Goal: Task Accomplishment & Management: Check status

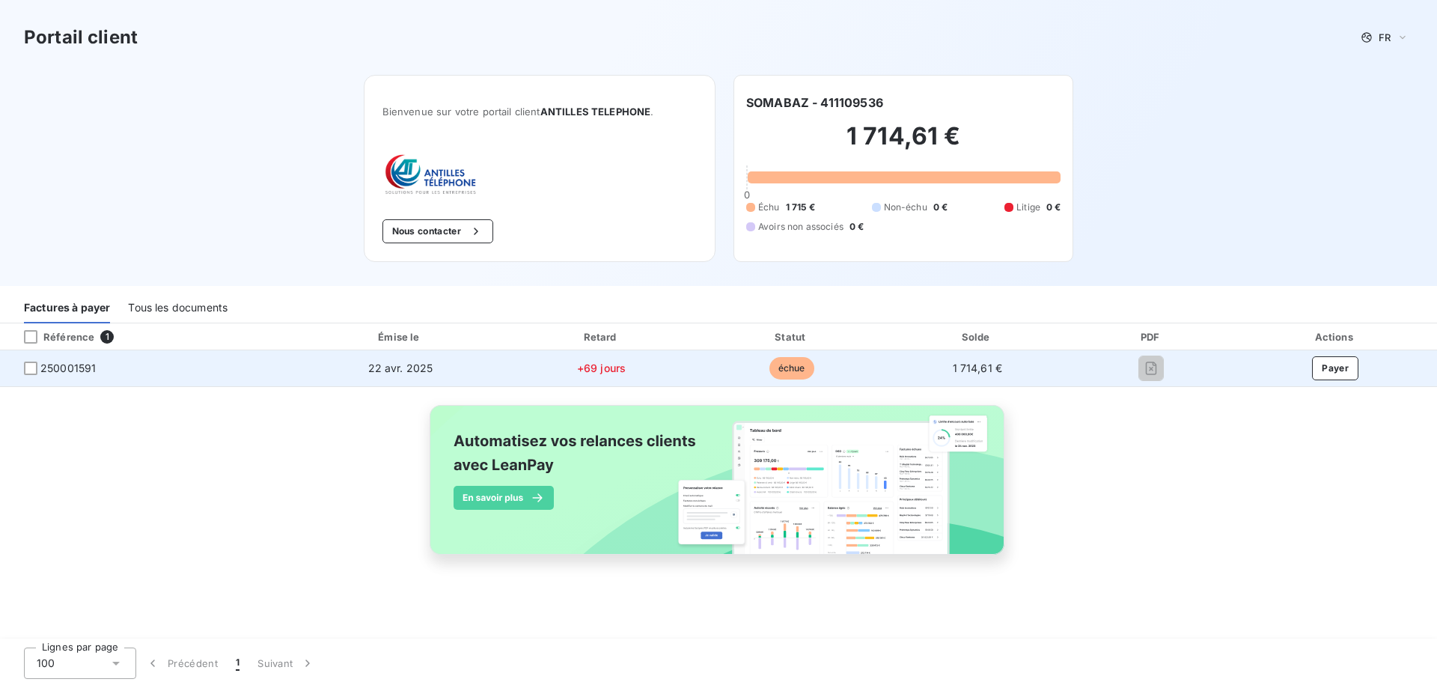
drag, startPoint x: 336, startPoint y: 361, endPoint x: 132, endPoint y: 362, distance: 203.5
click at [334, 361] on td "22 avr. 2025" at bounding box center [401, 368] width 210 height 36
click at [22, 373] on span "250001591" at bounding box center [148, 368] width 272 height 15
click at [30, 365] on div at bounding box center [30, 367] width 13 height 13
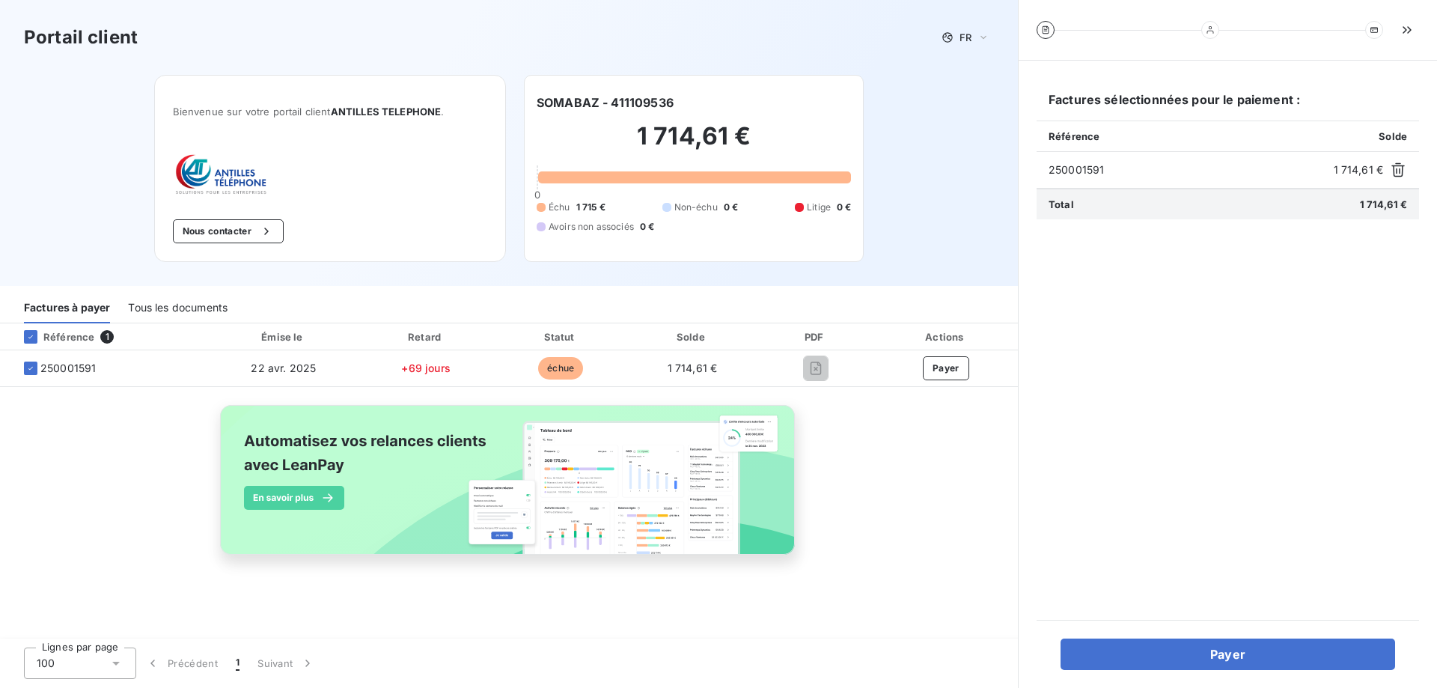
click at [1084, 205] on div "Total 1 714,61 €" at bounding box center [1227, 204] width 382 height 31
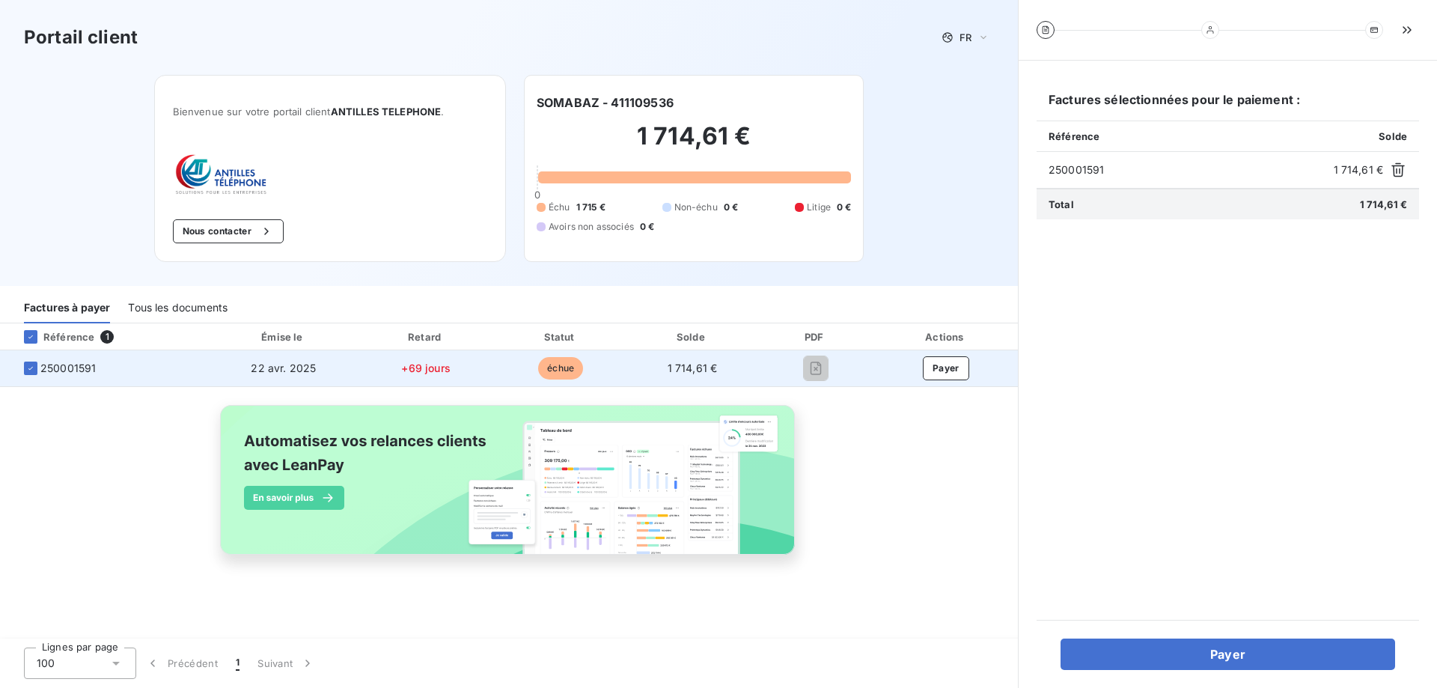
click at [563, 361] on span "échue" at bounding box center [560, 368] width 45 height 22
click at [968, 367] on button "Payer" at bounding box center [946, 368] width 46 height 24
click at [948, 367] on button "Payer" at bounding box center [946, 368] width 46 height 24
click at [944, 362] on button "Payer" at bounding box center [946, 368] width 46 height 24
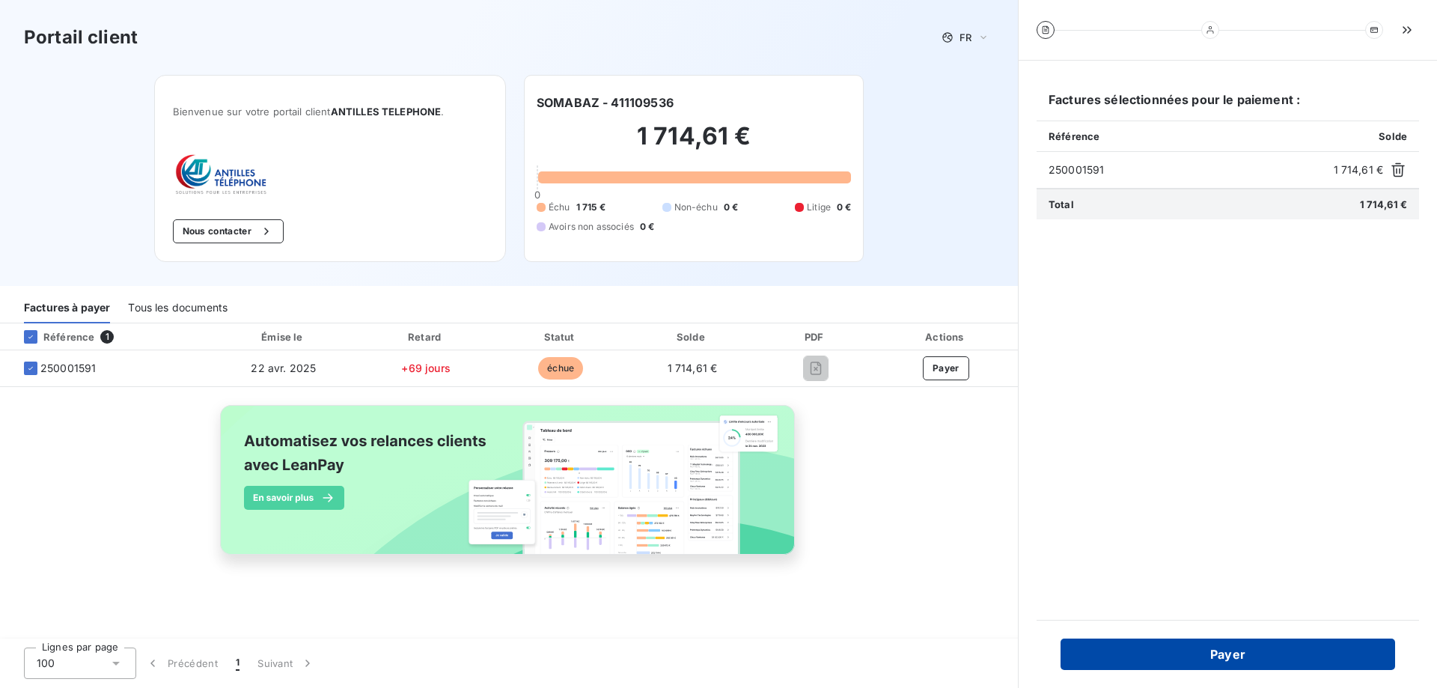
click at [1183, 665] on button "Payer" at bounding box center [1227, 653] width 334 height 31
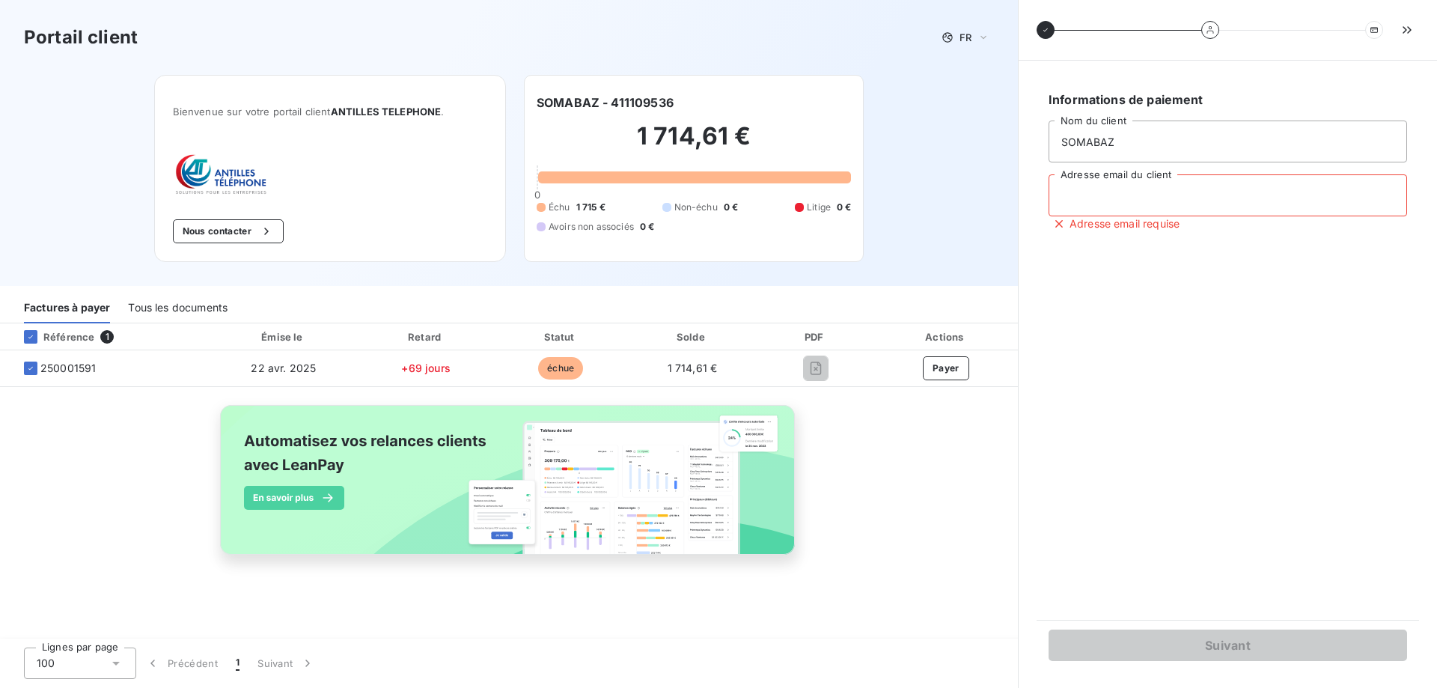
click at [1190, 196] on input "Adresse email du client" at bounding box center [1227, 195] width 358 height 42
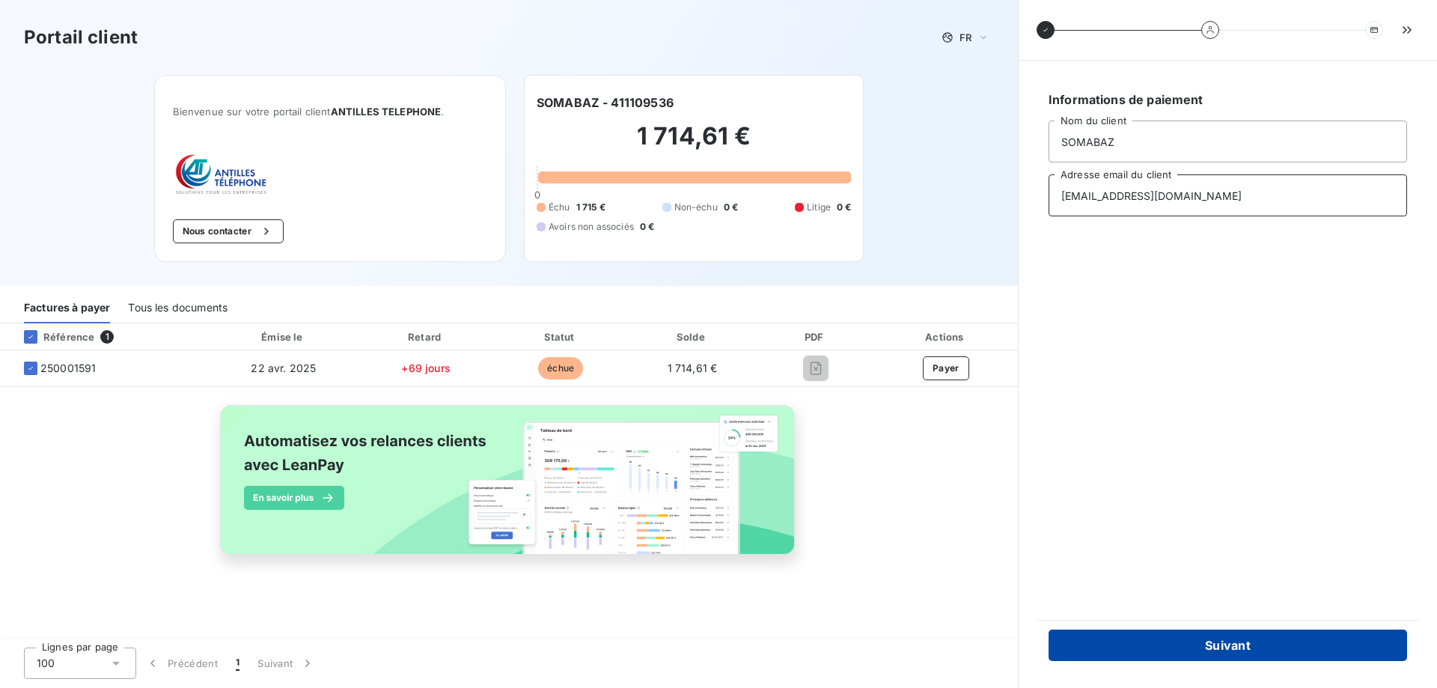
type input "[EMAIL_ADDRESS][DOMAIN_NAME]"
click at [1159, 638] on button "Suivant" at bounding box center [1227, 644] width 358 height 31
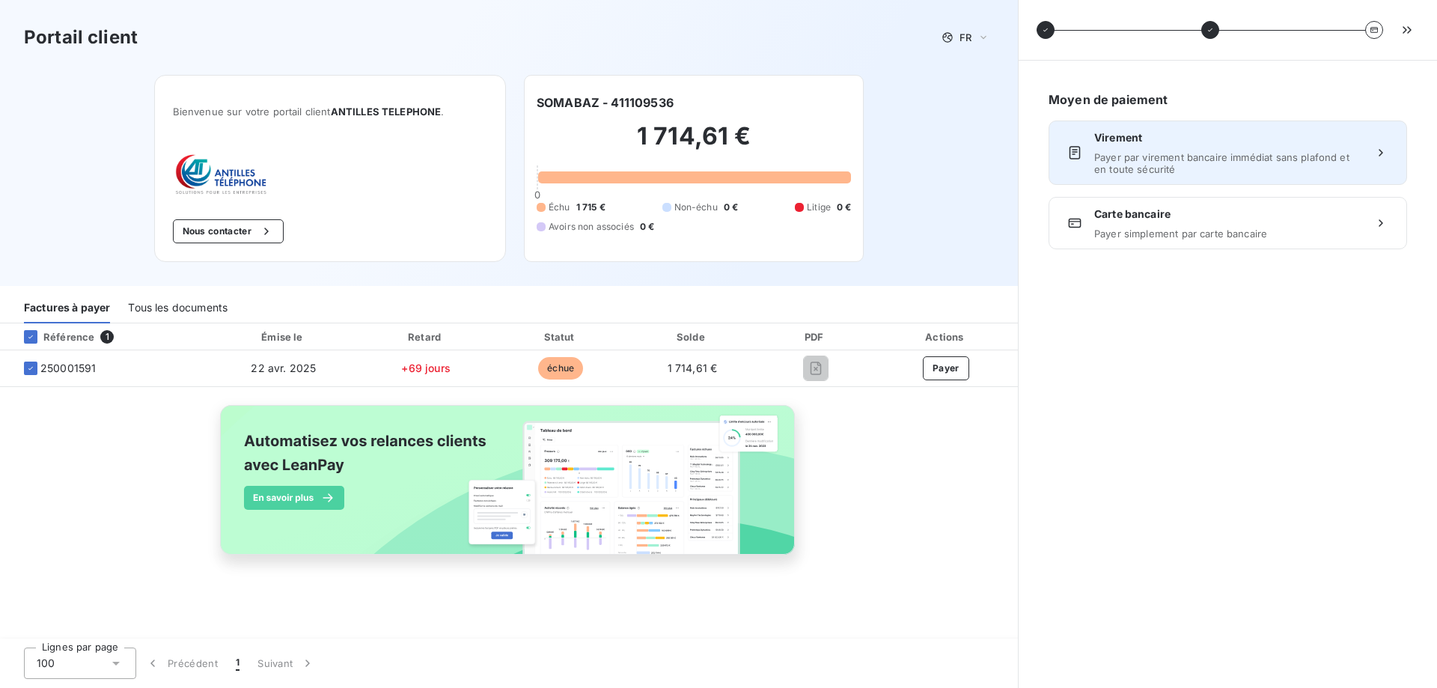
click at [1232, 168] on span "Payer par virement bancaire immédiat sans plafond et en toute sécurité" at bounding box center [1227, 163] width 267 height 24
